Goal: Task Accomplishment & Management: Complete application form

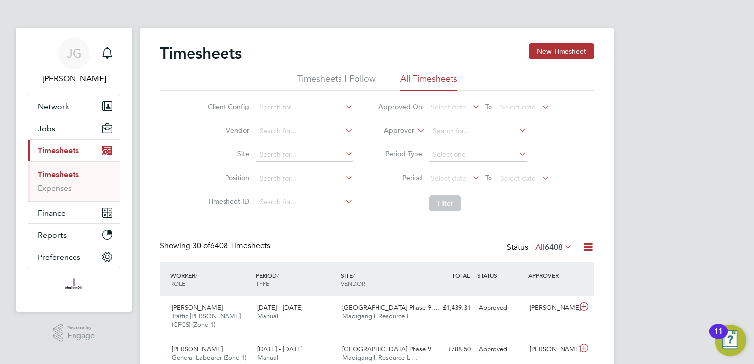
click at [313, 163] on li "Site" at bounding box center [279, 155] width 173 height 24
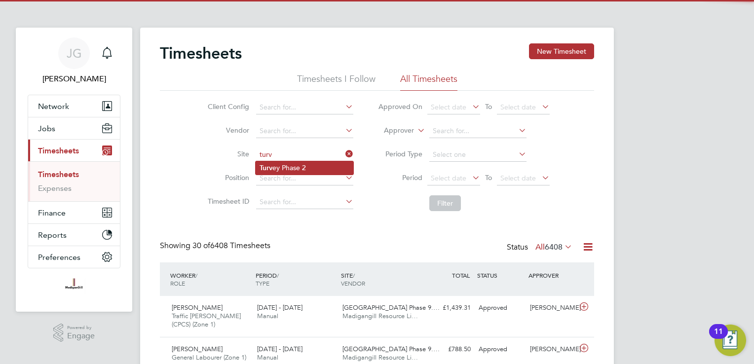
click at [309, 166] on li "Turv ey Phase 2" at bounding box center [305, 167] width 98 height 13
type input "Turvey Phase 2"
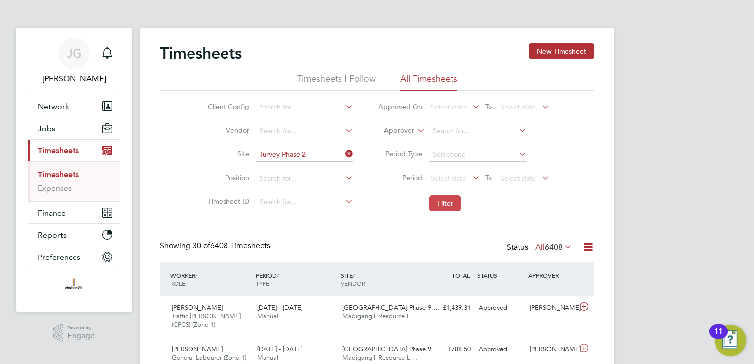
click at [446, 203] on button "Filter" at bounding box center [446, 204] width 32 height 16
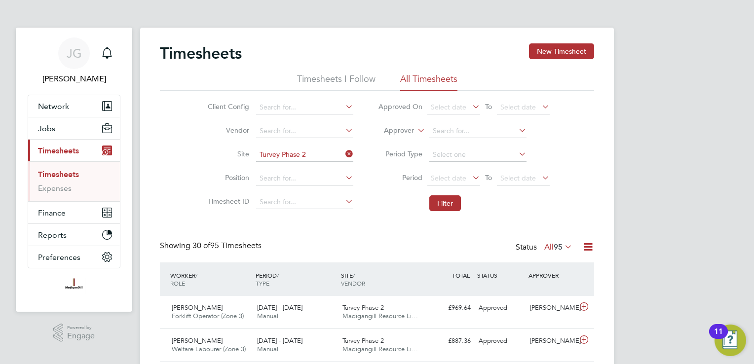
click at [352, 152] on li "Site Turvey Phase 2" at bounding box center [279, 155] width 173 height 24
click at [344, 152] on icon at bounding box center [344, 154] width 0 height 14
click at [335, 149] on input at bounding box center [304, 155] width 97 height 14
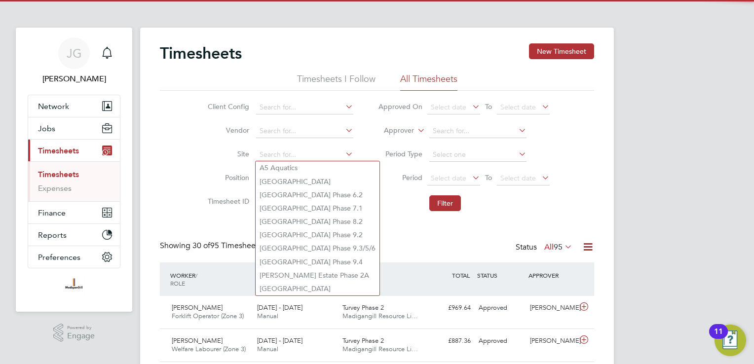
type input "a"
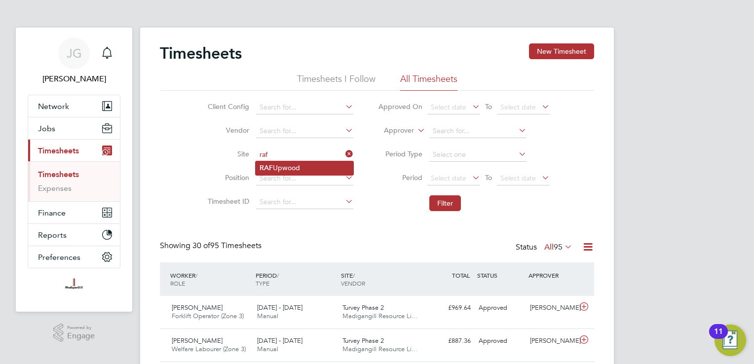
click at [299, 162] on li "RAF Upwood" at bounding box center [305, 167] width 98 height 13
type input "RAF Upwood"
click at [445, 207] on button "Filter" at bounding box center [446, 204] width 32 height 16
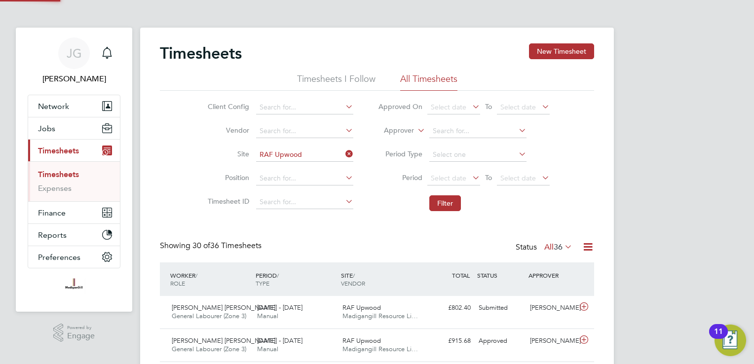
scroll to position [25, 86]
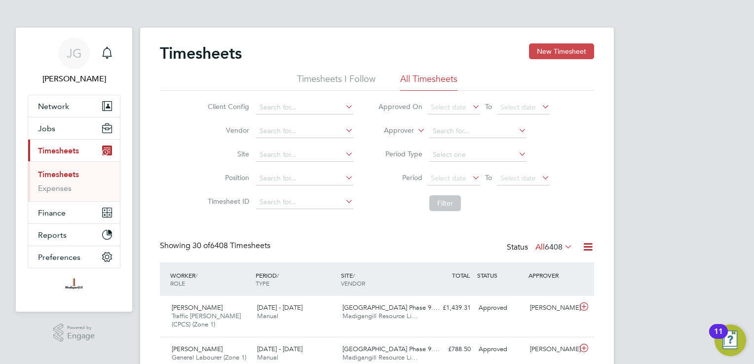
click at [550, 49] on button "New Timesheet" at bounding box center [561, 51] width 65 height 16
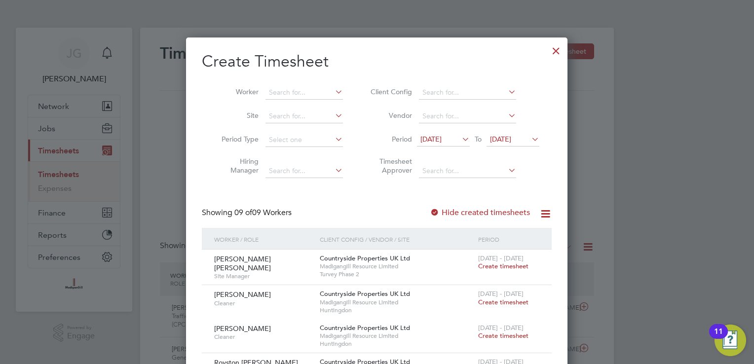
click at [530, 134] on icon at bounding box center [530, 139] width 0 height 14
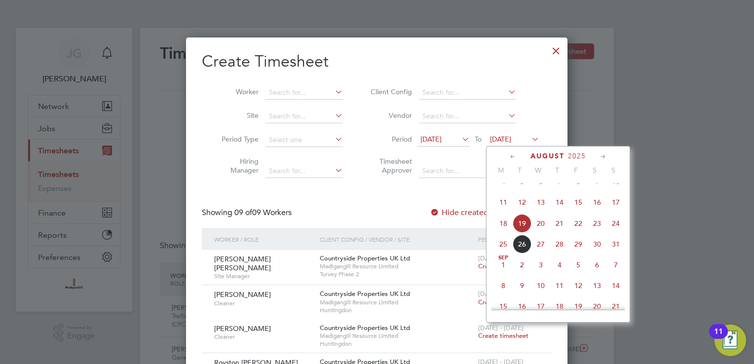
click at [615, 233] on span "24" at bounding box center [616, 223] width 19 height 19
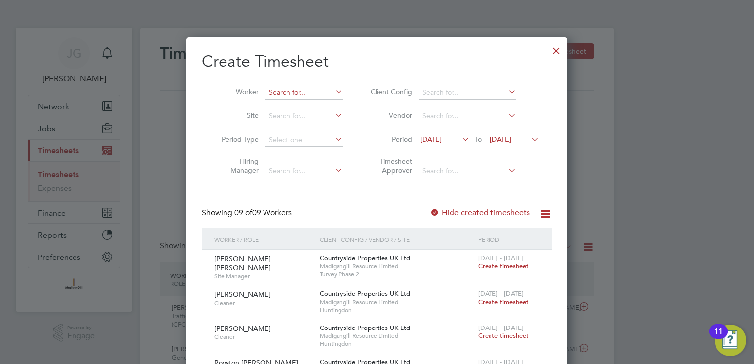
click at [275, 90] on input at bounding box center [305, 93] width 78 height 14
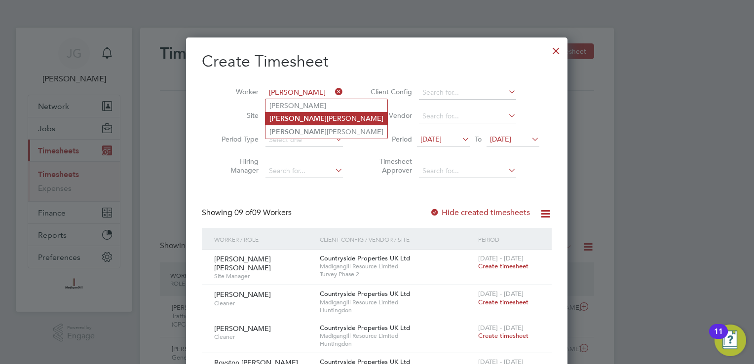
click at [280, 123] on li "Jake Pollard" at bounding box center [327, 118] width 122 height 13
type input "Jake Pollard"
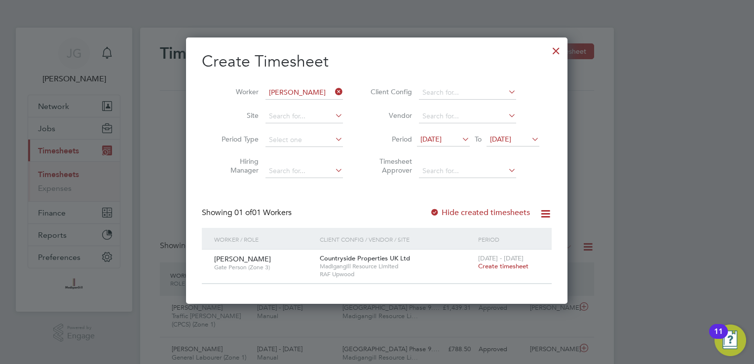
click at [507, 141] on span "24 Aug 2025" at bounding box center [500, 139] width 21 height 9
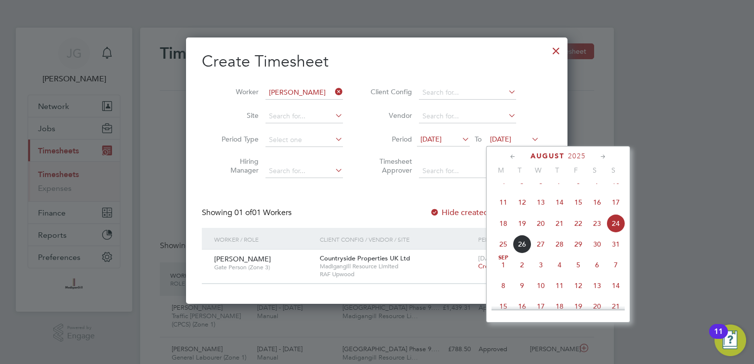
click at [354, 209] on div "Showing 01 of 01 Workers Hide created timesheets" at bounding box center [377, 218] width 350 height 20
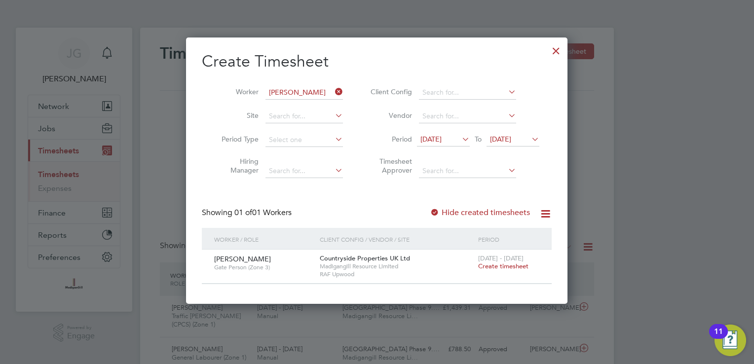
click at [557, 55] on div at bounding box center [557, 48] width 18 height 18
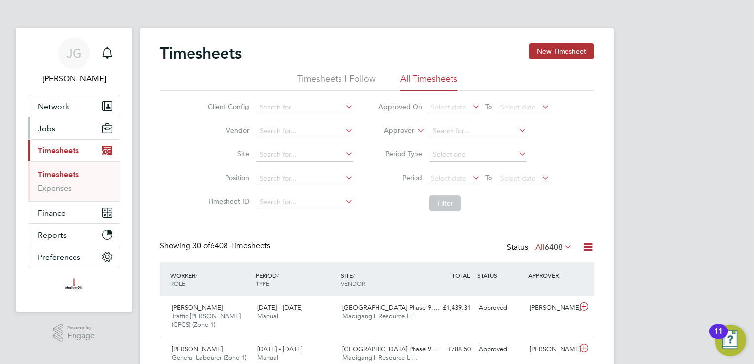
click at [67, 135] on button "Jobs" at bounding box center [74, 129] width 92 height 22
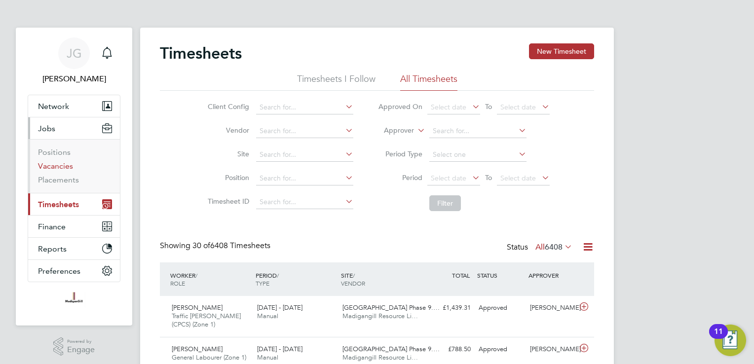
click at [66, 164] on link "Vacancies" at bounding box center [55, 165] width 35 height 9
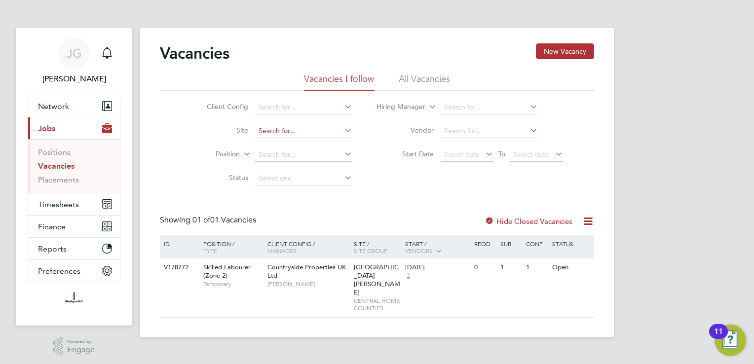
click at [290, 128] on input at bounding box center [303, 131] width 97 height 14
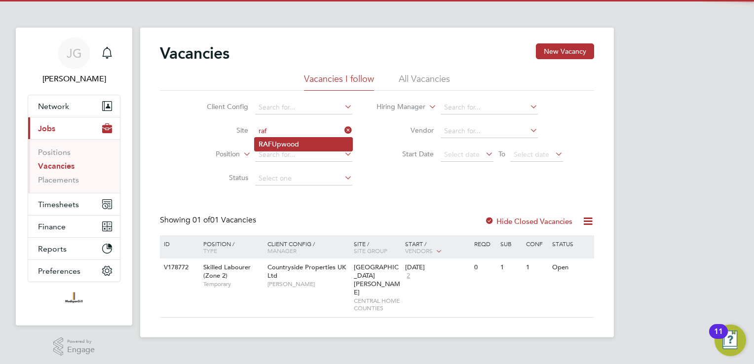
click at [294, 142] on li "RAF Upwood" at bounding box center [304, 144] width 98 height 13
type input "RAF Upwood"
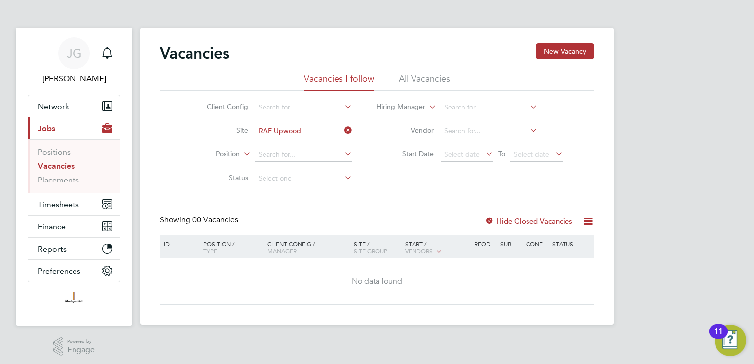
click at [575, 224] on div at bounding box center [585, 221] width 20 height 12
click at [571, 222] on label "Hide Closed Vacancies" at bounding box center [529, 221] width 88 height 9
click at [439, 89] on li "All Vacancies" at bounding box center [424, 82] width 51 height 18
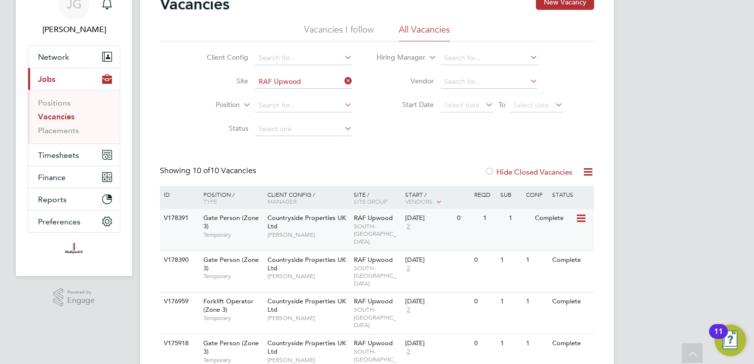
click at [573, 215] on div "Complete" at bounding box center [554, 218] width 43 height 18
click at [577, 255] on icon at bounding box center [581, 261] width 10 height 12
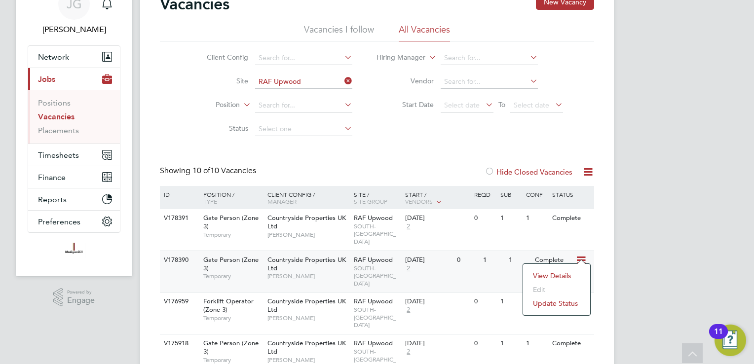
click at [555, 251] on div "Complete" at bounding box center [554, 260] width 43 height 18
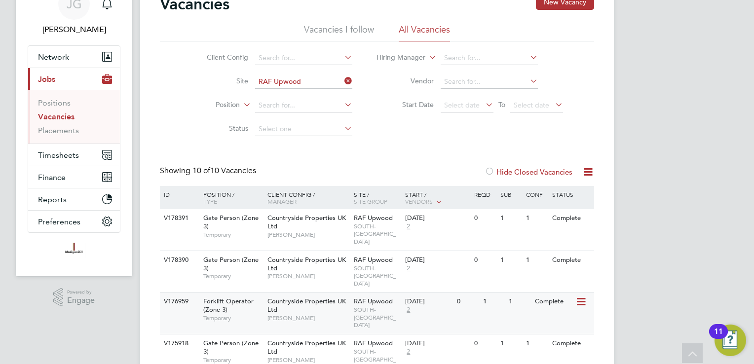
scroll to position [99, 0]
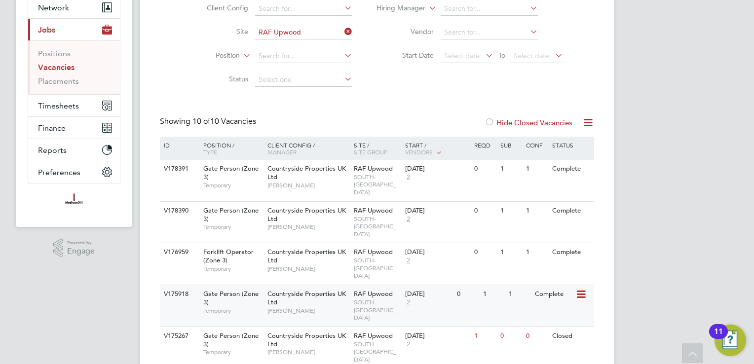
click at [579, 289] on icon at bounding box center [581, 295] width 10 height 12
click at [563, 298] on li "View Details" at bounding box center [556, 296] width 57 height 14
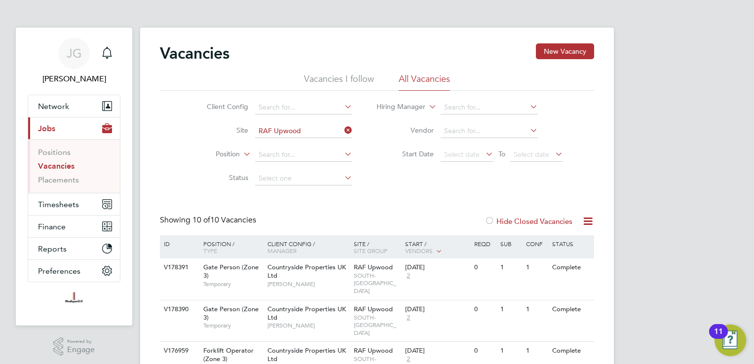
click at [343, 130] on icon at bounding box center [343, 130] width 0 height 14
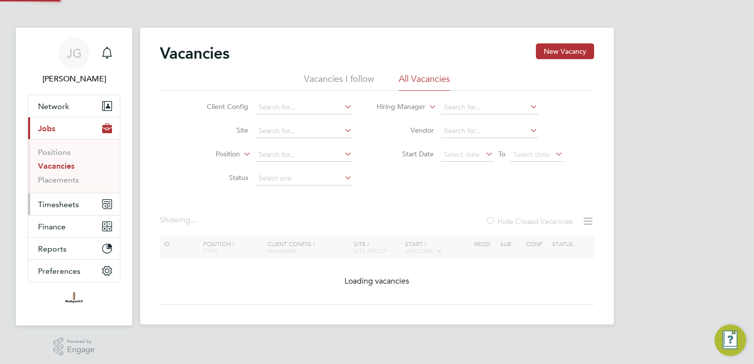
click at [81, 200] on button "Timesheets" at bounding box center [74, 205] width 92 height 22
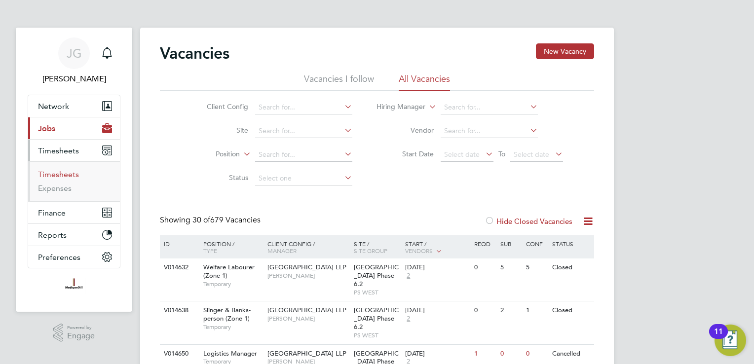
click at [71, 174] on link "Timesheets" at bounding box center [58, 174] width 41 height 9
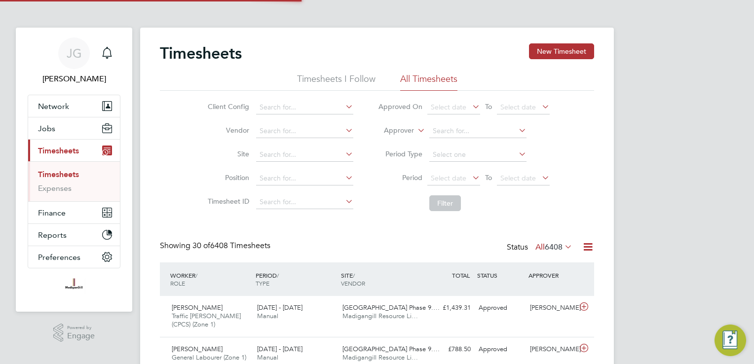
scroll to position [25, 86]
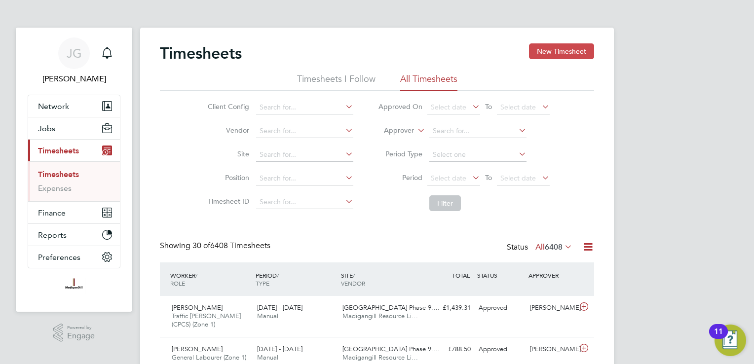
click at [546, 52] on button "New Timesheet" at bounding box center [561, 51] width 65 height 16
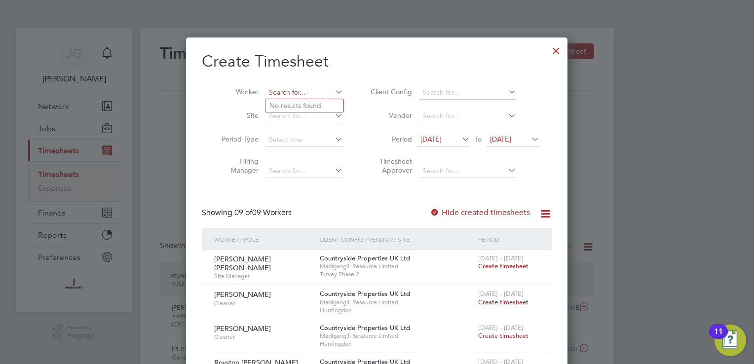
click at [320, 91] on input at bounding box center [305, 93] width 78 height 14
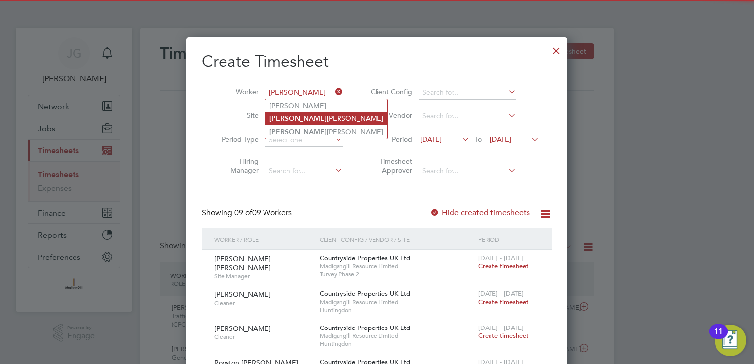
click at [310, 114] on li "Jake Pollard" at bounding box center [327, 118] width 122 height 13
type input "[PERSON_NAME]"
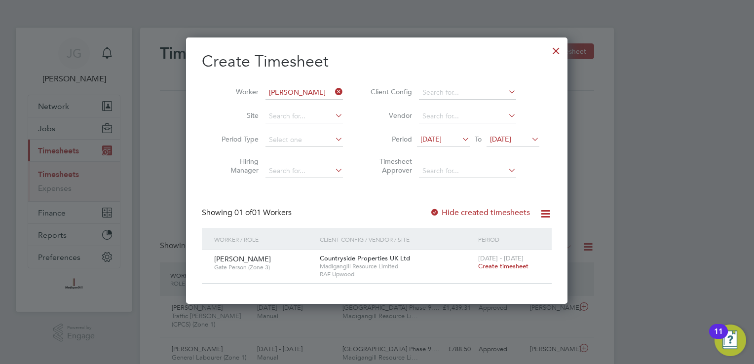
click at [521, 209] on label "Hide created timesheets" at bounding box center [480, 213] width 100 height 10
click at [522, 145] on div "12 Aug 2025 To 19 Aug 2025" at bounding box center [478, 140] width 122 height 14
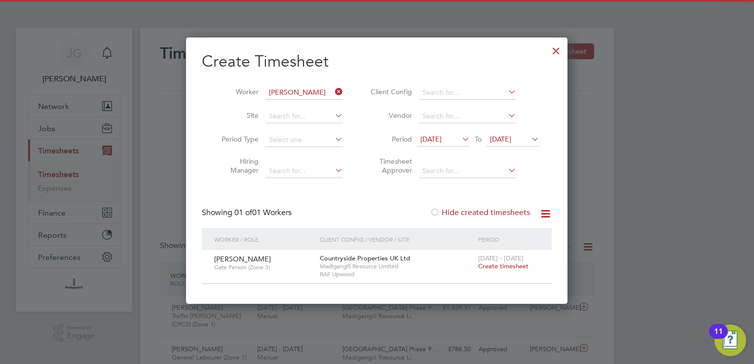
click at [511, 141] on span "19 Aug 2025" at bounding box center [500, 139] width 21 height 9
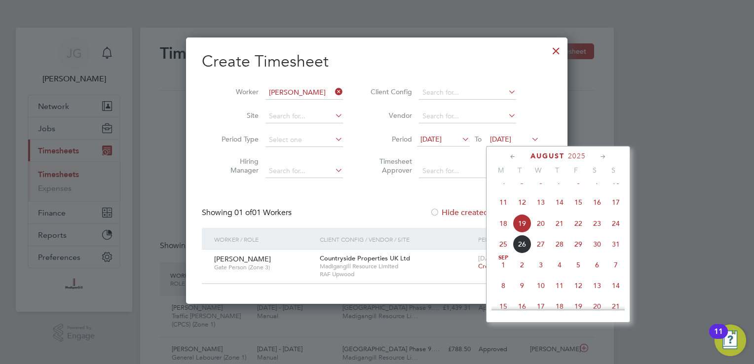
click at [615, 232] on span "24" at bounding box center [616, 223] width 19 height 19
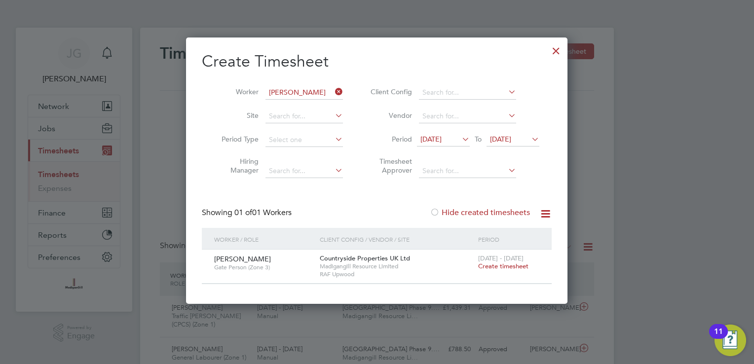
click at [465, 209] on label "Hide created timesheets" at bounding box center [480, 213] width 100 height 10
click at [466, 209] on label "Hide created timesheets" at bounding box center [480, 213] width 100 height 10
drag, startPoint x: 562, startPoint y: 44, endPoint x: 492, endPoint y: 163, distance: 137.7
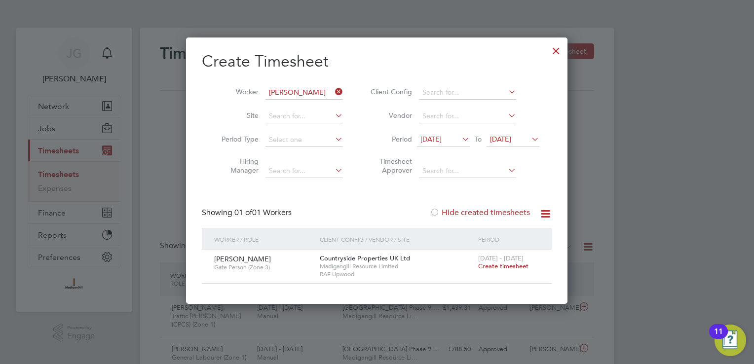
click at [561, 45] on div at bounding box center [557, 48] width 18 height 18
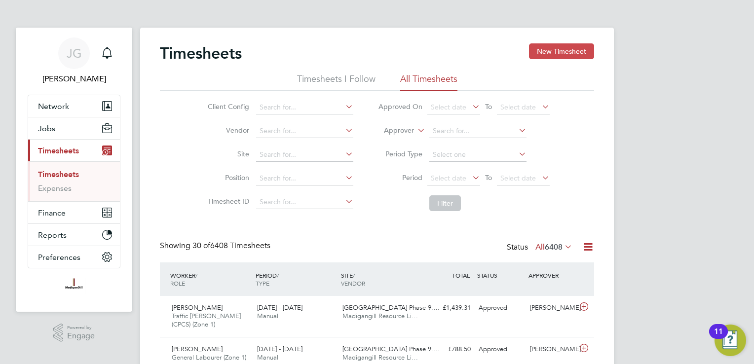
click at [548, 58] on button "New Timesheet" at bounding box center [561, 51] width 65 height 16
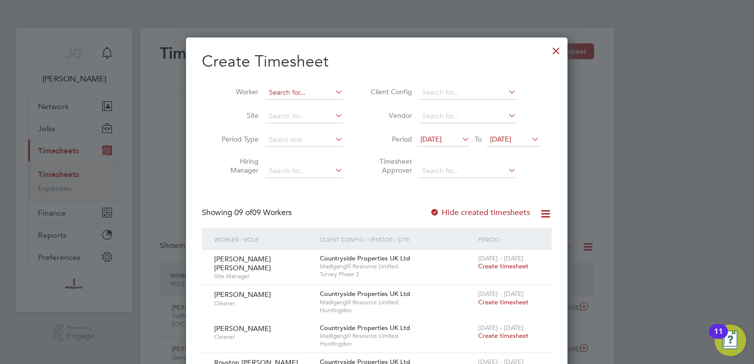
click at [278, 92] on input at bounding box center [305, 93] width 78 height 14
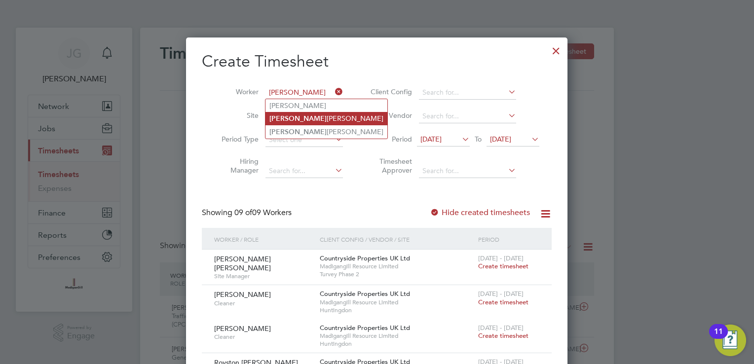
click at [295, 114] on li "Jake Pollard" at bounding box center [327, 118] width 122 height 13
type input "[PERSON_NAME]"
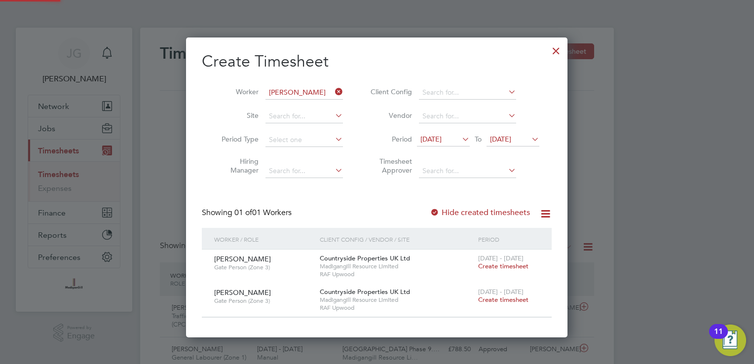
scroll to position [299, 382]
click at [508, 297] on span "Create timesheet" at bounding box center [503, 300] width 50 height 8
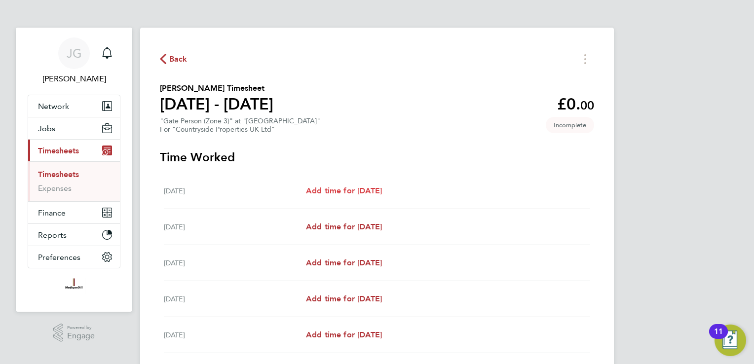
click at [382, 185] on link "Add time for Mon 18 Aug" at bounding box center [344, 191] width 76 height 12
select select "30"
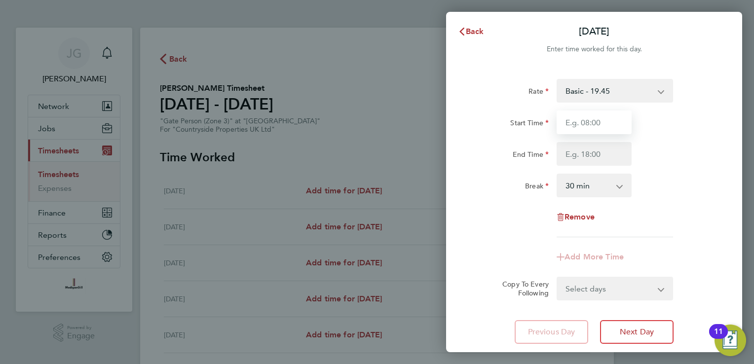
click at [568, 129] on input "Start Time" at bounding box center [594, 123] width 75 height 24
type input "08:00"
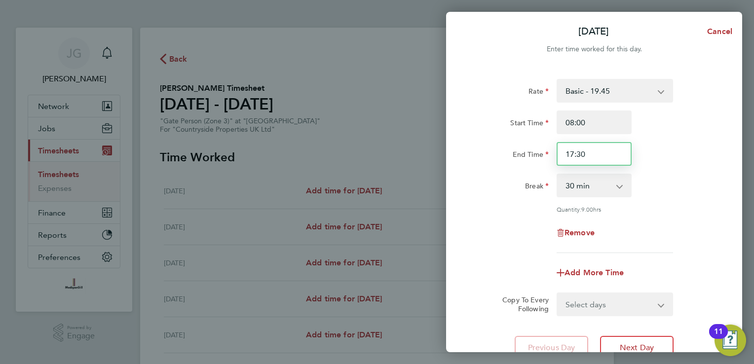
click at [597, 160] on input "17:30" at bounding box center [594, 154] width 75 height 24
type input "17:00"
click at [648, 192] on div "Break 0 min 15 min 30 min 45 min 60 min 75 min 90 min" at bounding box center [594, 186] width 249 height 24
click at [637, 295] on select "Select days Day Weekday (Mon-Fri) Weekend (Sat-Sun) Tuesday Wednesday Thursday …" at bounding box center [610, 305] width 104 height 22
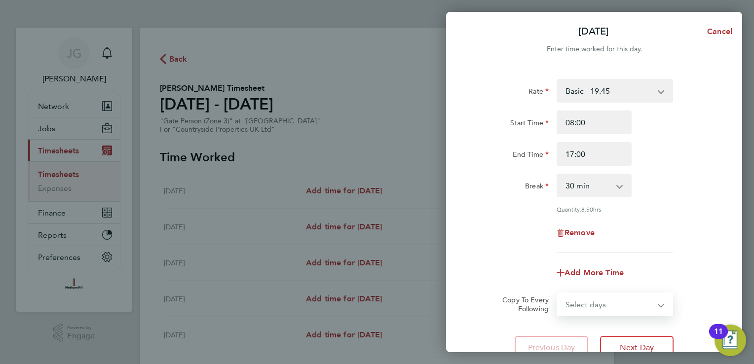
select select "WEEKDAY"
click at [558, 294] on select "Select days Day Weekday (Mon-Fri) Weekend (Sat-Sun) Tuesday Wednesday Thursday …" at bounding box center [610, 305] width 104 height 22
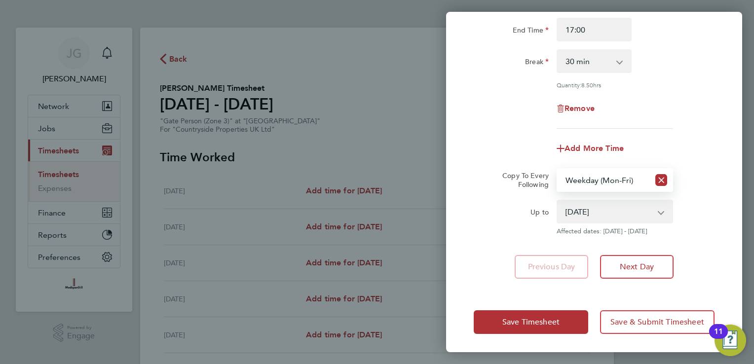
click at [599, 217] on select "19 Aug 2025 20 Aug 2025 21 Aug 2025 22 Aug 2025 23 Aug 2025 24 Aug 2025" at bounding box center [609, 212] width 103 height 22
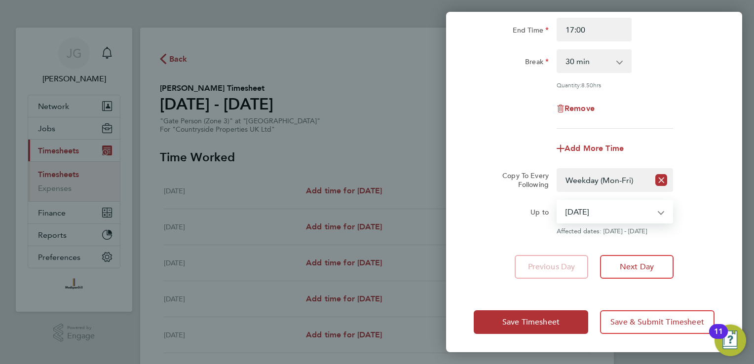
select select "2025-08-22"
click at [558, 201] on select "19 Aug 2025 20 Aug 2025 21 Aug 2025 22 Aug 2025 23 Aug 2025 24 Aug 2025" at bounding box center [609, 212] width 103 height 22
click at [539, 320] on span "Save Timesheet" at bounding box center [531, 322] width 57 height 10
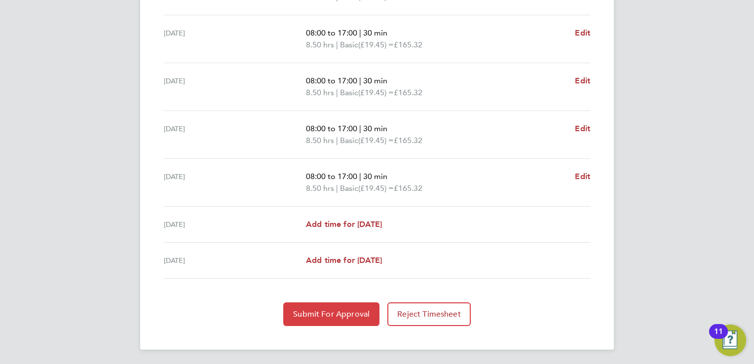
click at [301, 310] on span "Submit For Approval" at bounding box center [331, 315] width 77 height 10
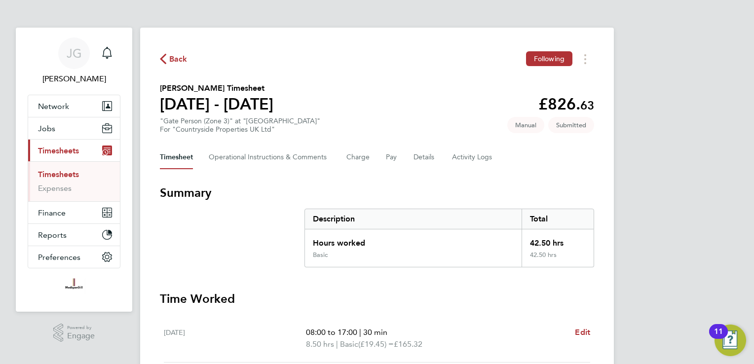
click at [66, 155] on span "Timesheets" at bounding box center [58, 150] width 41 height 9
click at [175, 64] on span "Back" at bounding box center [178, 59] width 18 height 12
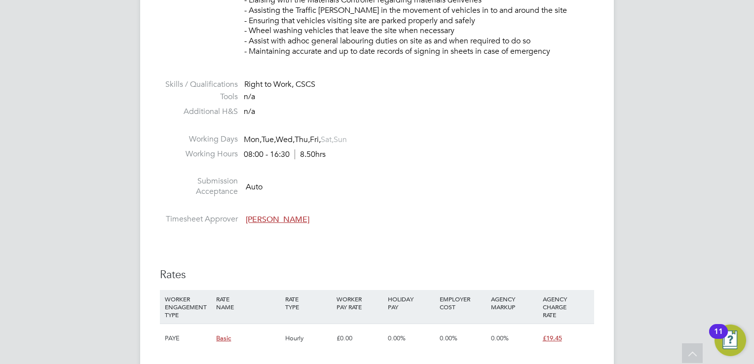
scroll to position [642, 0]
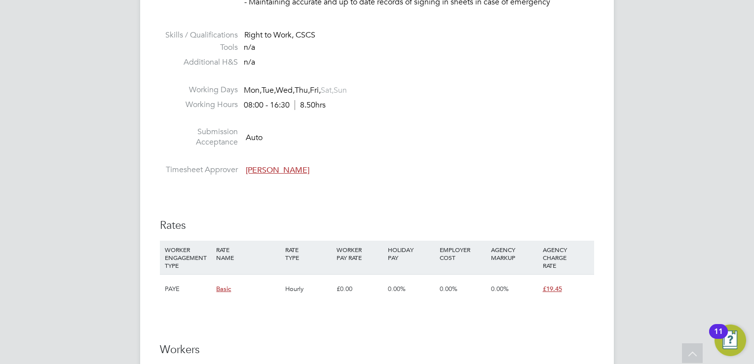
scroll to position [642, 0]
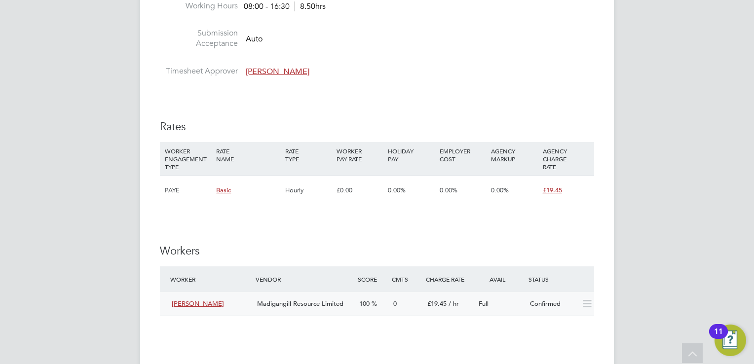
scroll to position [691, 0]
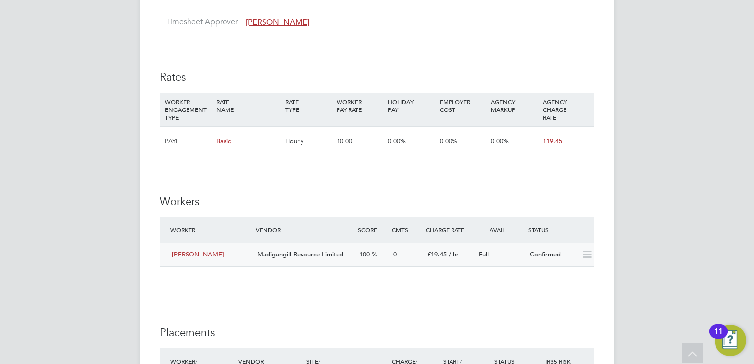
click at [592, 254] on icon at bounding box center [587, 255] width 12 height 8
